Goal: Task Accomplishment & Management: Use online tool/utility

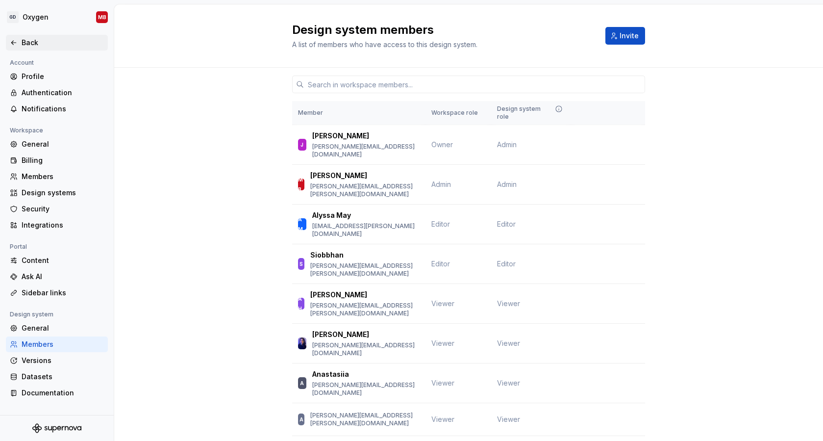
click at [23, 39] on div "Back" at bounding box center [63, 43] width 82 height 10
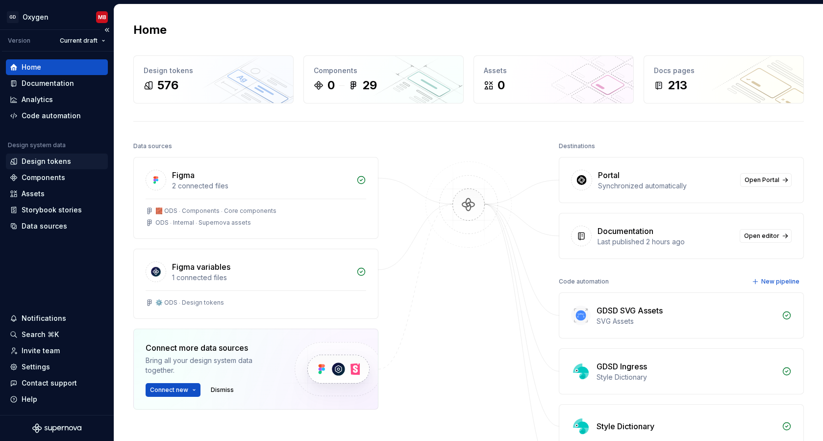
click at [53, 159] on div "Design tokens" at bounding box center [47, 161] width 50 height 10
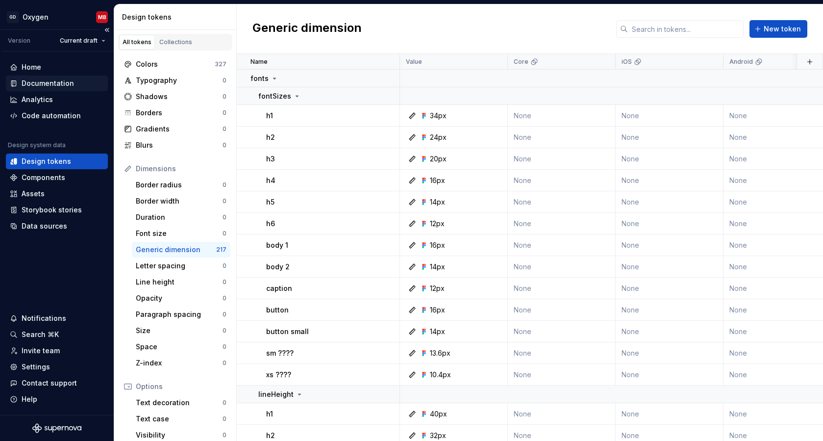
click at [53, 85] on div "Documentation" at bounding box center [48, 83] width 52 height 10
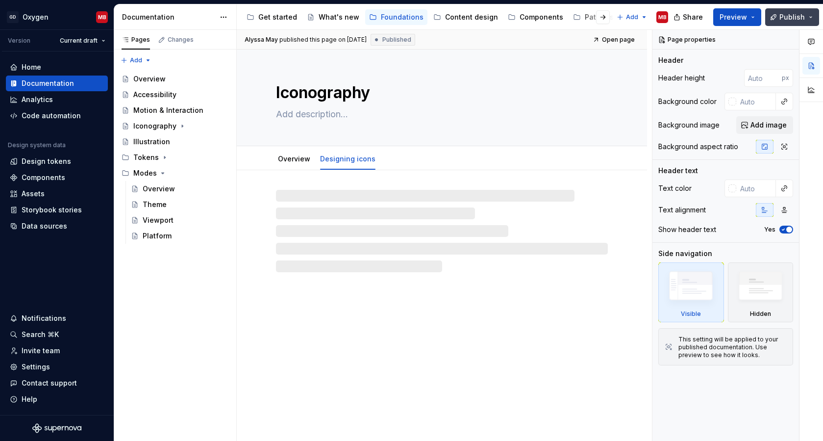
click at [813, 14] on button "Publish" at bounding box center [792, 17] width 54 height 18
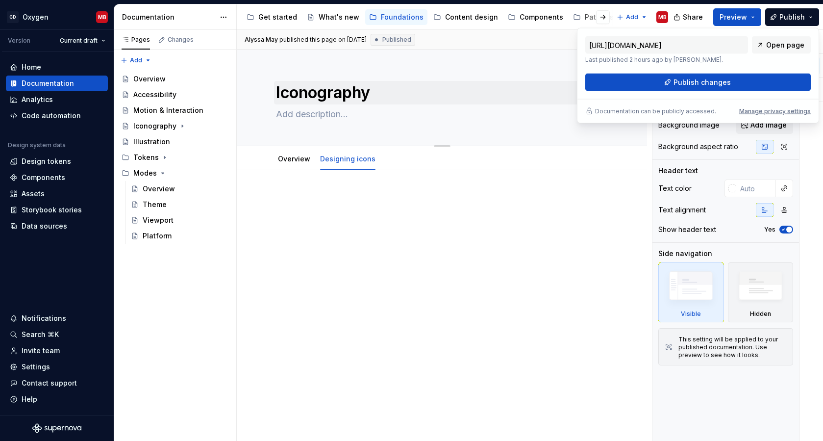
type textarea "*"
